Goal: Communication & Community: Answer question/provide support

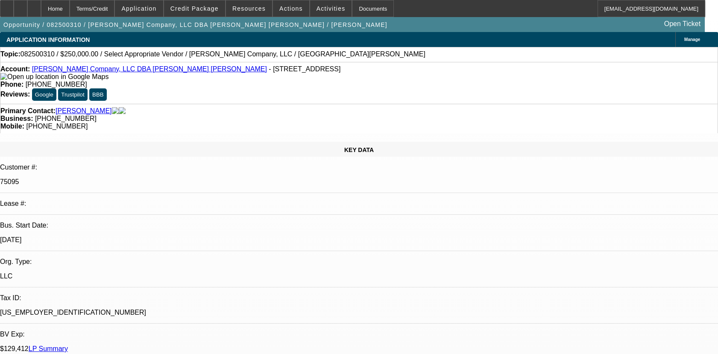
select select "0"
select select "2"
select select "0.1"
select select "4"
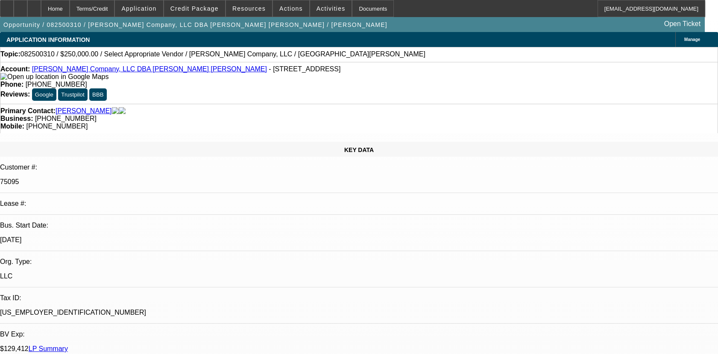
radio input "true"
type textarea "01- PAID OFF DEAL, GOOD PAY HISTORY/02- ACTIVE BFC DEAL, PAYMENTS MADE ON TIME …"
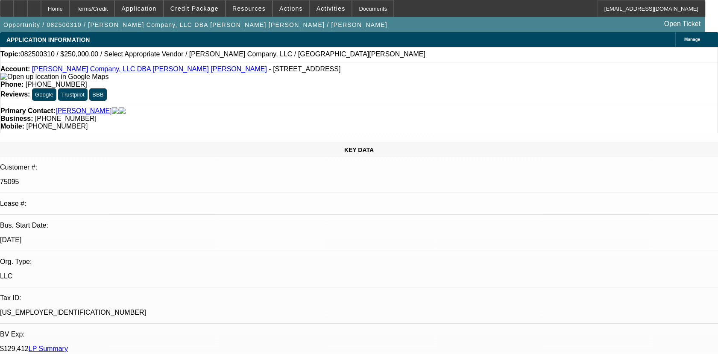
radio input "true"
radio input "false"
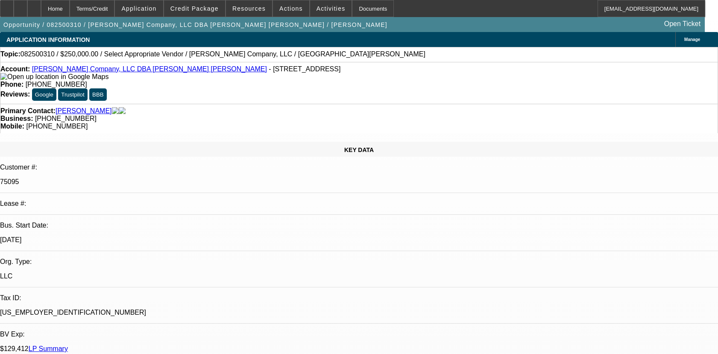
radio input "true"
